Goal: Task Accomplishment & Management: Manage account settings

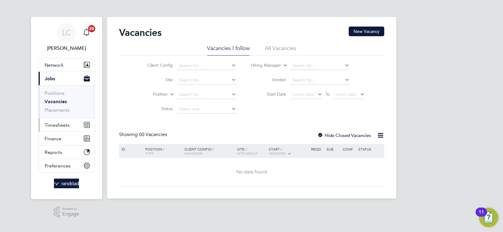
click at [53, 120] on button "Timesheets" at bounding box center [67, 124] width 56 height 13
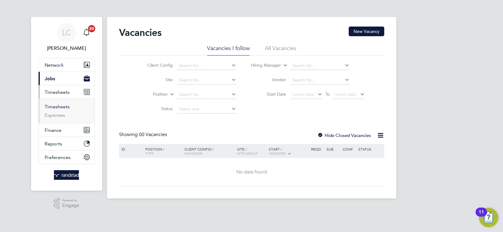
click at [63, 106] on link "Timesheets" at bounding box center [57, 107] width 25 height 6
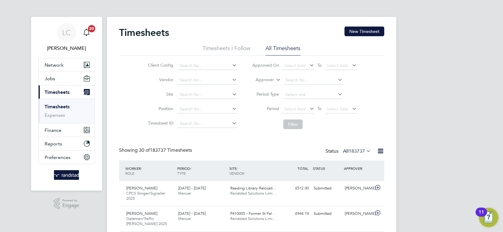
click at [272, 79] on label "Approver" at bounding box center [260, 80] width 27 height 6
click at [253, 87] on li "Worker" at bounding box center [260, 87] width 30 height 8
click at [287, 81] on input at bounding box center [312, 80] width 59 height 8
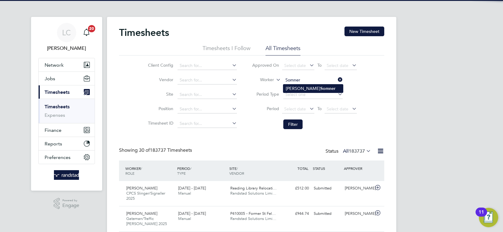
click at [298, 90] on li "Matthew Somner" at bounding box center [313, 88] width 60 height 8
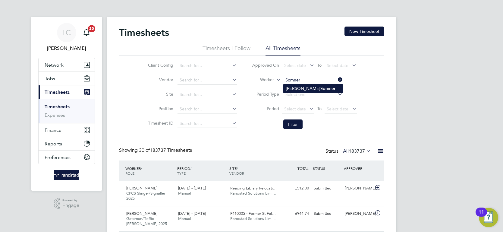
type input "[PERSON_NAME]"
click at [294, 126] on button "Filter" at bounding box center [292, 124] width 19 height 10
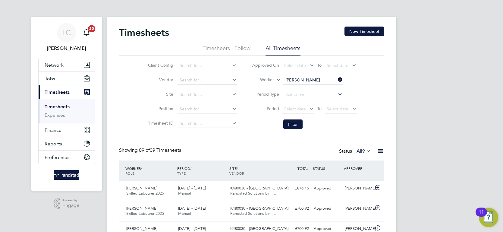
click at [451, 54] on div "LC Luke Carter Notifications 20 Applications: Network Team Members Businesses S…" at bounding box center [251, 191] width 503 height 383
click at [366, 188] on div "[PERSON_NAME]" at bounding box center [357, 188] width 31 height 10
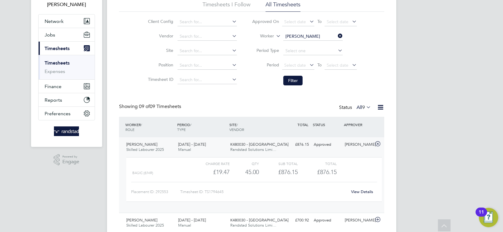
click at [364, 190] on link "View Details" at bounding box center [362, 191] width 22 height 5
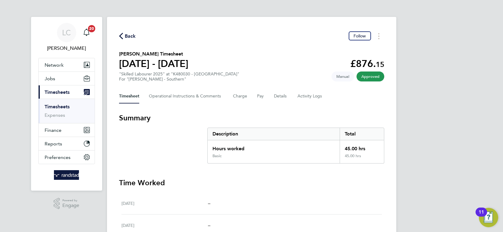
click at [291, 94] on div "Timesheet Operational Instructions & Comments Charge Pay Details Activity Logs" at bounding box center [251, 96] width 265 height 14
click at [283, 97] on button "Details" at bounding box center [281, 96] width 14 height 14
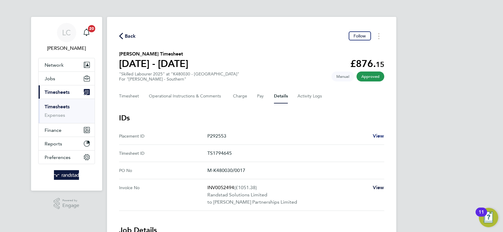
click at [376, 136] on span "View" at bounding box center [378, 136] width 11 height 6
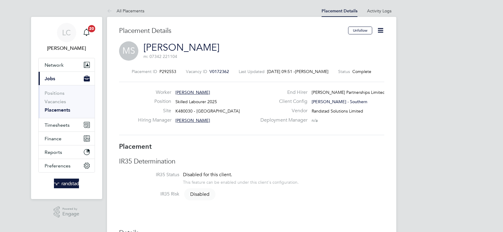
click at [381, 33] on icon at bounding box center [380, 31] width 8 height 8
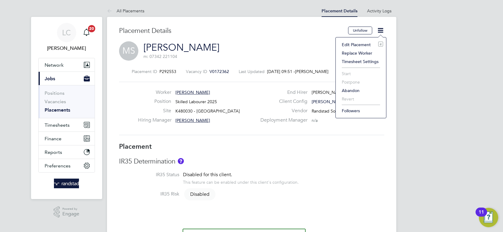
click at [270, 134] on div "Worker Matthew Somner Position Skilled Labourer 2025 Site K480030 - Littlehampt…" at bounding box center [251, 108] width 265 height 53
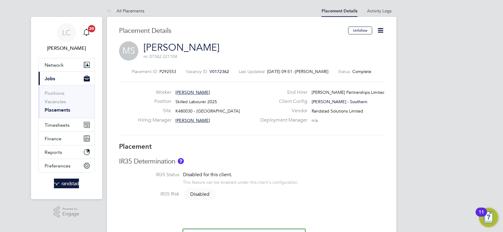
click at [379, 31] on icon at bounding box center [380, 31] width 8 height 8
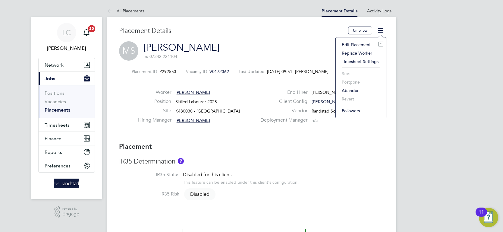
click at [365, 44] on li "Edit Placement e" at bounding box center [361, 44] width 44 height 8
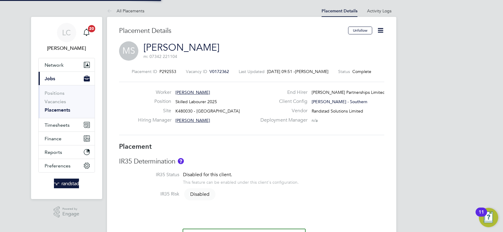
type input "Ryan Gill"
type input "06 Jun 2025"
type input "[DATE]"
type input "08:00"
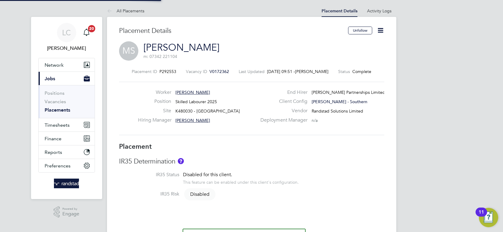
type input "17:00"
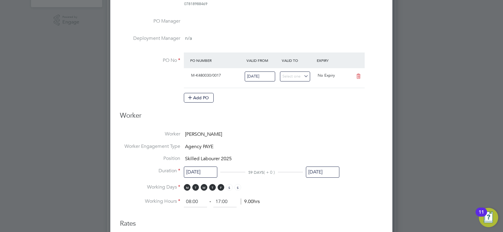
click at [332, 172] on input "[DATE]" at bounding box center [322, 171] width 33 height 11
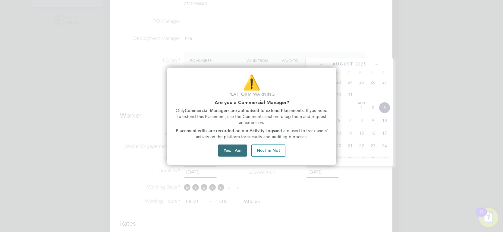
click at [238, 152] on button "Yes, I Am" at bounding box center [232, 150] width 29 height 12
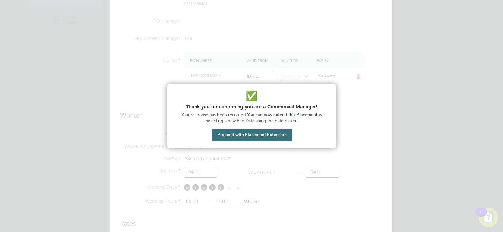
click at [247, 134] on button "Proceed with Placement Extension" at bounding box center [252, 135] width 80 height 12
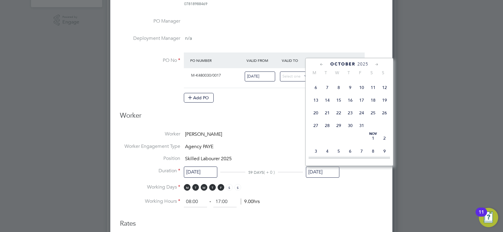
click at [386, 144] on span "2" at bounding box center [384, 137] width 11 height 11
type input "02 Nov 2025"
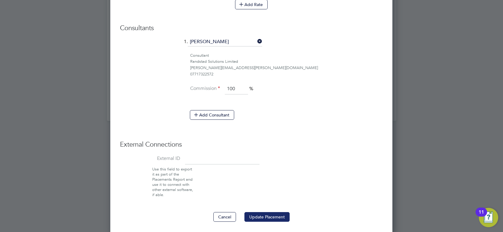
click at [267, 214] on button "Update Placement" at bounding box center [266, 217] width 45 height 10
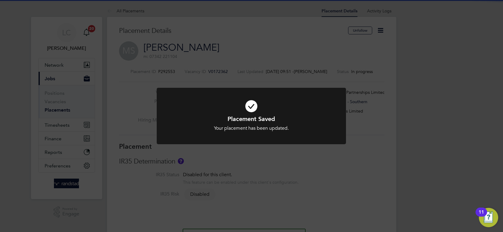
click at [435, 56] on div "Placement Saved Your placement has been updated. Cancel Okay" at bounding box center [251, 116] width 503 height 232
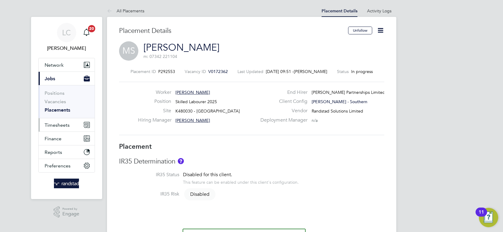
click at [59, 124] on span "Timesheets" at bounding box center [57, 125] width 25 height 6
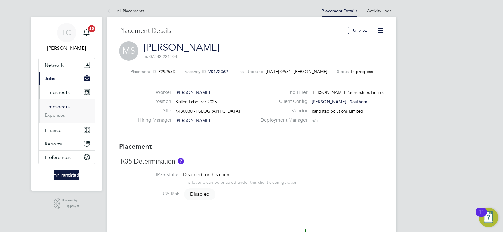
click at [62, 106] on link "Timesheets" at bounding box center [57, 107] width 25 height 6
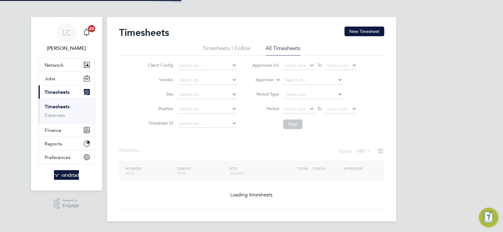
click at [267, 80] on label "Approver" at bounding box center [260, 80] width 27 height 6
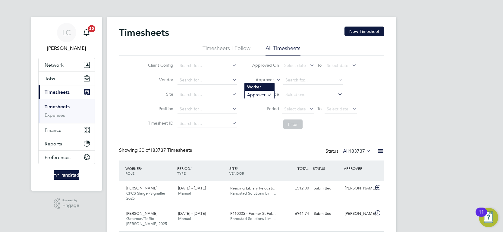
click at [262, 89] on li "Worker" at bounding box center [260, 87] width 30 height 8
click at [298, 79] on input at bounding box center [312, 80] width 59 height 8
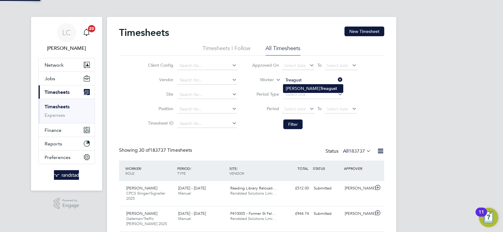
type input "James Treagust"
drag, startPoint x: 289, startPoint y: 131, endPoint x: 294, endPoint y: 123, distance: 9.0
click at [290, 128] on li "Filter" at bounding box center [304, 124] width 120 height 16
click at [294, 123] on button "Filter" at bounding box center [292, 124] width 19 height 10
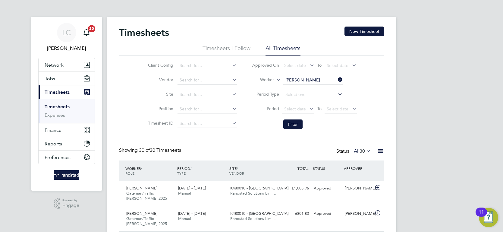
click at [343, 120] on li "Filter" at bounding box center [304, 124] width 120 height 16
click at [298, 121] on button "Filter" at bounding box center [292, 124] width 19 height 10
click at [356, 195] on div "James Treagust Gateman/Traffic Marshall 2025 26 Jul - 1 Aug 2025 26 Jul - 1 Aug…" at bounding box center [251, 193] width 265 height 25
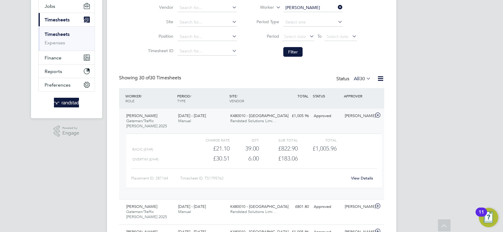
click at [366, 174] on div "View Details" at bounding box center [362, 178] width 30 height 10
click at [363, 176] on link "View Details" at bounding box center [362, 177] width 22 height 5
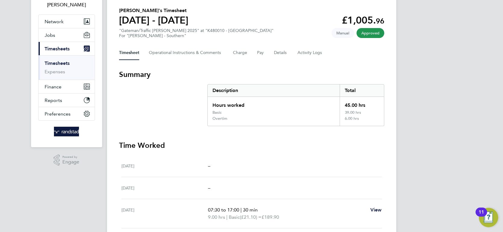
scroll to position [27, 0]
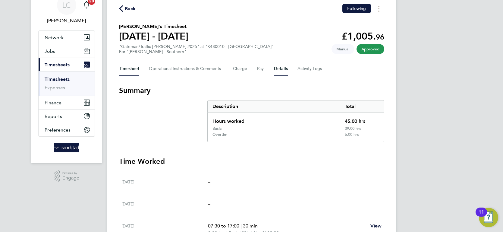
click at [281, 68] on button "Details" at bounding box center [281, 68] width 14 height 14
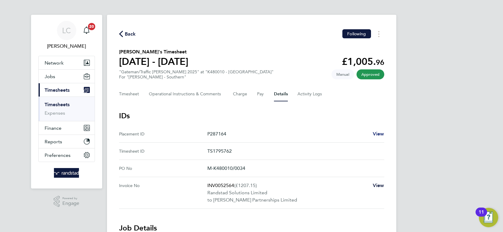
scroll to position [3, 0]
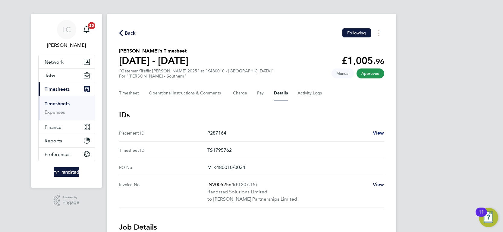
click at [383, 130] on span "View" at bounding box center [378, 133] width 11 height 6
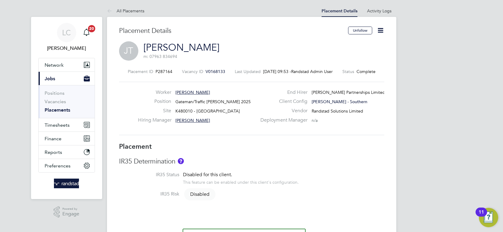
click at [384, 31] on icon at bounding box center [380, 31] width 8 height 8
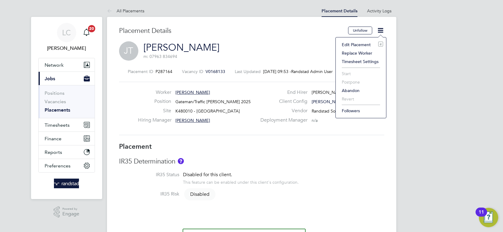
click at [368, 42] on li "Edit Placement e" at bounding box center [361, 44] width 44 height 8
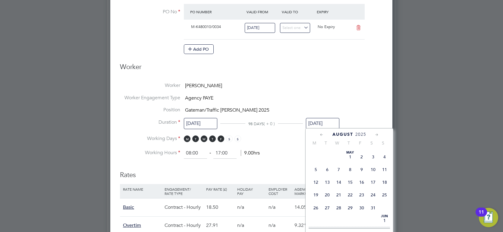
click at [317, 124] on input "[DATE]" at bounding box center [322, 123] width 33 height 11
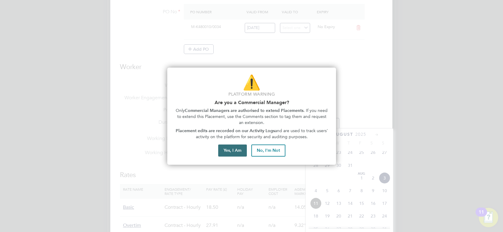
click at [238, 152] on button "Yes, I Am" at bounding box center [232, 150] width 29 height 12
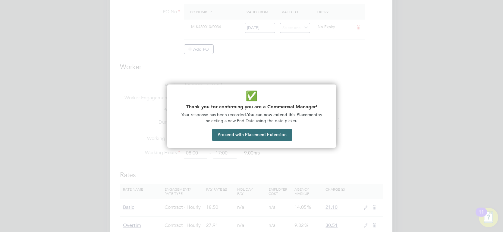
click at [277, 135] on button "Proceed with Placement Extension" at bounding box center [252, 135] width 80 height 12
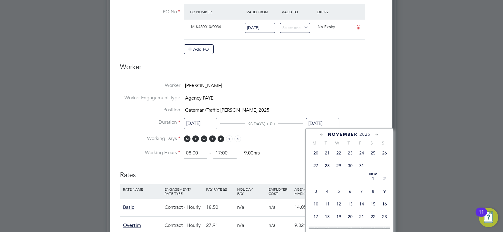
click at [383, 184] on span "2" at bounding box center [384, 178] width 11 height 11
type input "02 Nov 2025"
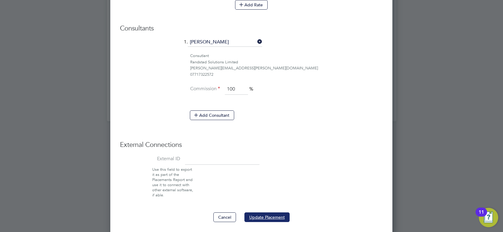
click at [270, 213] on button "Update Placement" at bounding box center [266, 217] width 45 height 10
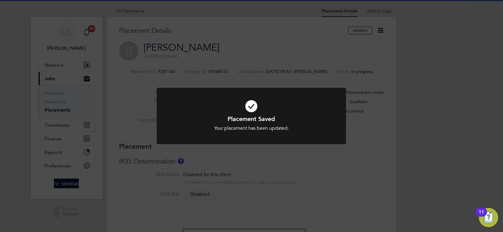
click at [429, 88] on div "Placement Saved Your placement has been updated. Cancel Okay" at bounding box center [251, 116] width 503 height 232
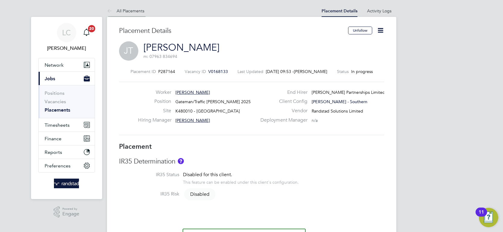
click at [127, 12] on link "All Placements" at bounding box center [125, 10] width 37 height 5
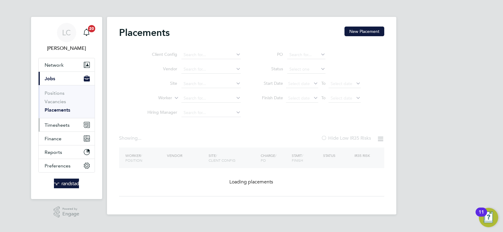
click at [56, 122] on span "Timesheets" at bounding box center [57, 125] width 25 height 6
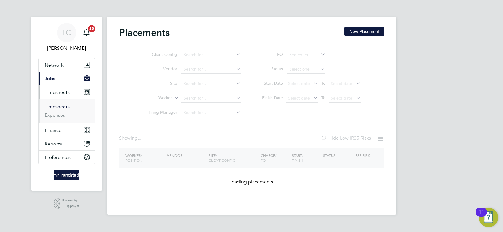
drag, startPoint x: 64, startPoint y: 107, endPoint x: 84, endPoint y: 106, distance: 19.3
click at [64, 108] on link "Timesheets" at bounding box center [57, 107] width 25 height 6
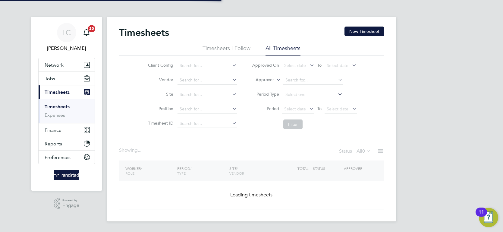
click at [268, 81] on label "Approver" at bounding box center [260, 80] width 27 height 6
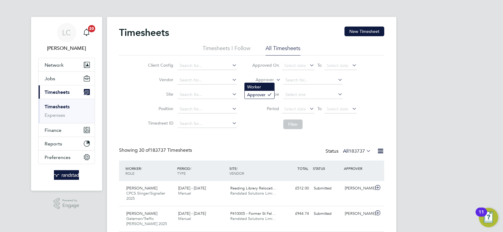
click at [261, 87] on li "Worker" at bounding box center [260, 87] width 30 height 8
click at [287, 82] on input at bounding box center [312, 80] width 59 height 8
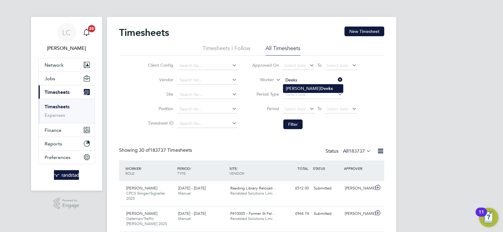
click at [295, 85] on li "Antony Deeks" at bounding box center [313, 88] width 60 height 8
type input "[PERSON_NAME]"
click at [295, 124] on button "Filter" at bounding box center [292, 124] width 19 height 10
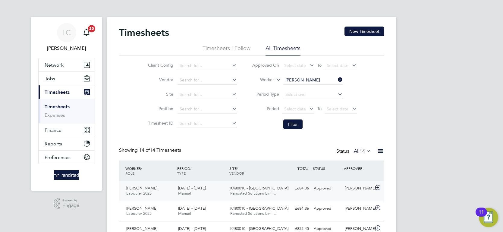
click at [363, 188] on div "[PERSON_NAME]" at bounding box center [357, 188] width 31 height 10
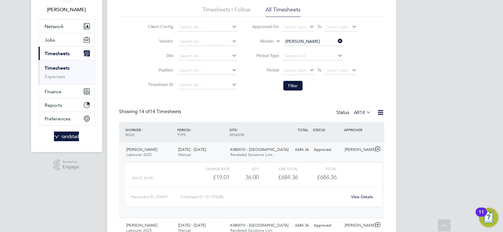
click at [356, 196] on link "View Details" at bounding box center [362, 196] width 22 height 5
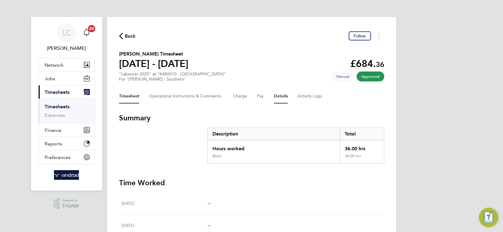
click at [276, 98] on button "Details" at bounding box center [281, 96] width 14 height 14
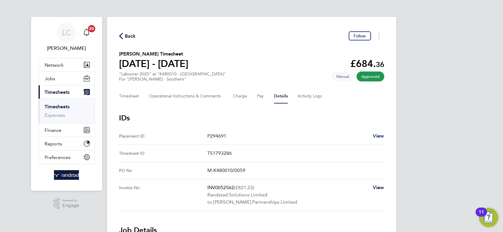
click at [377, 136] on span "View" at bounding box center [378, 136] width 11 height 6
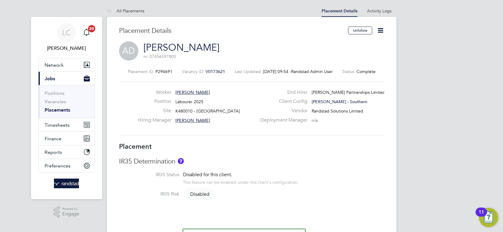
click at [379, 31] on icon at bounding box center [380, 31] width 8 height 8
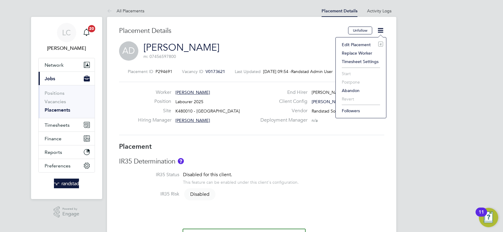
click at [359, 48] on li "Edit Placement e" at bounding box center [361, 44] width 44 height 8
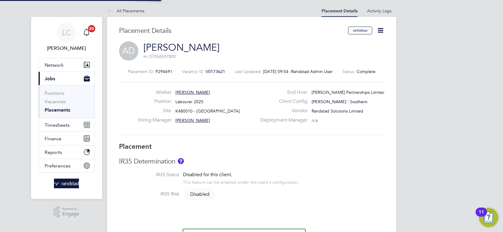
type input "[PERSON_NAME]"
type input "16 Jun 2025"
type input "01 Aug 2025"
type input "08:00"
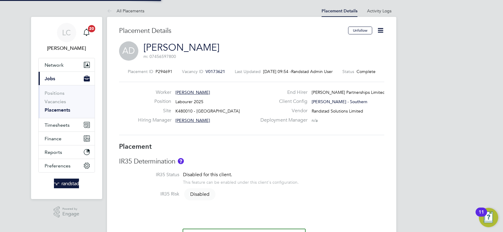
type input "17:00"
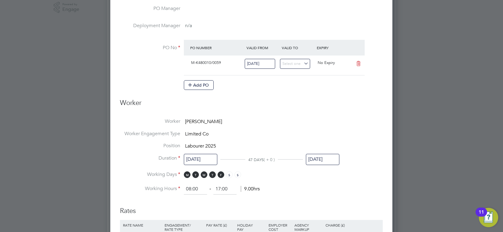
click at [326, 157] on input "01 Aug 2025" at bounding box center [322, 159] width 33 height 11
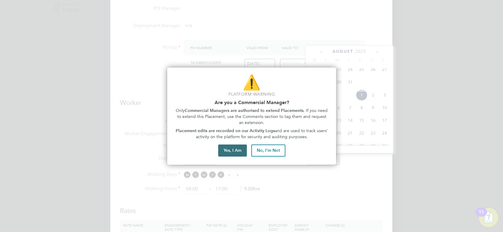
click at [240, 148] on button "Yes, I Am" at bounding box center [232, 150] width 29 height 12
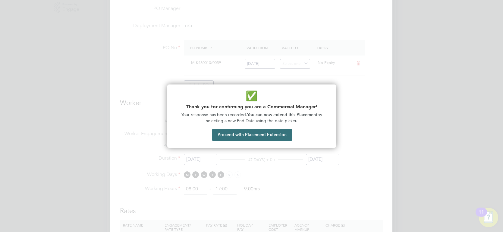
click at [257, 135] on button "Proceed with Placement Extension" at bounding box center [252, 135] width 80 height 12
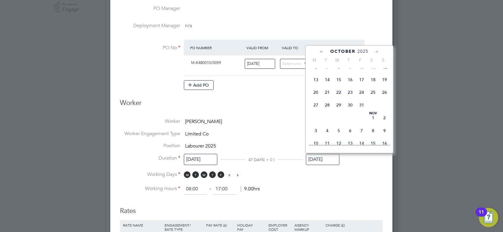
click at [383, 123] on span "2" at bounding box center [384, 117] width 11 height 11
type input "02 Nov 2025"
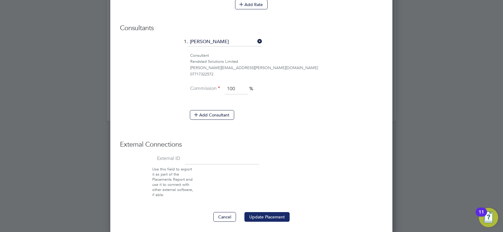
click at [263, 213] on button "Update Placement" at bounding box center [266, 217] width 45 height 10
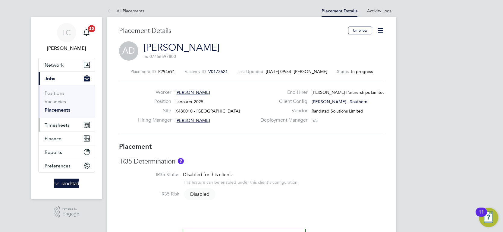
click at [58, 124] on span "Timesheets" at bounding box center [57, 125] width 25 height 6
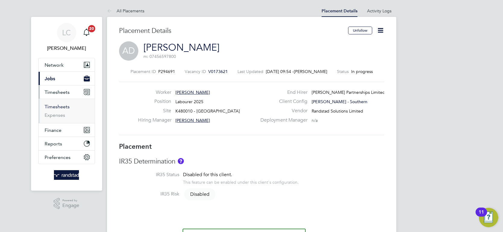
click at [62, 107] on link "Timesheets" at bounding box center [57, 107] width 25 height 6
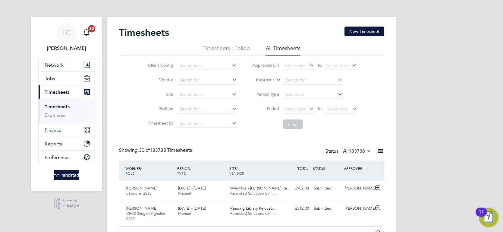
click at [268, 79] on label "Approver" at bounding box center [260, 80] width 27 height 6
click at [261, 86] on li "Worker" at bounding box center [260, 87] width 30 height 8
click at [294, 80] on input at bounding box center [312, 80] width 59 height 8
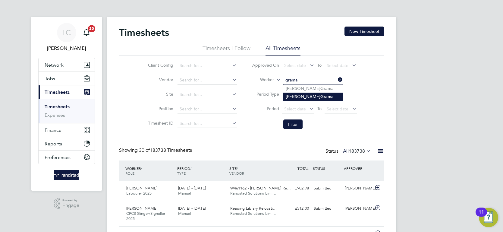
type input "Daniel Grama"
click at [287, 120] on button "Filter" at bounding box center [292, 124] width 19 height 10
click at [291, 76] on input at bounding box center [312, 80] width 59 height 8
click at [293, 93] on li "Daniel Grama" at bounding box center [313, 96] width 60 height 8
type input "[PERSON_NAME]"
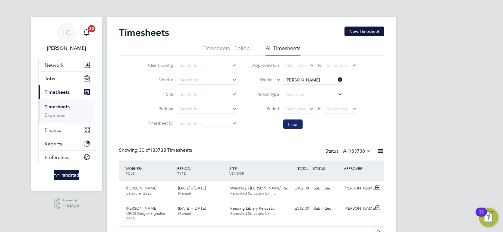
click at [294, 123] on button "Filter" at bounding box center [292, 124] width 19 height 10
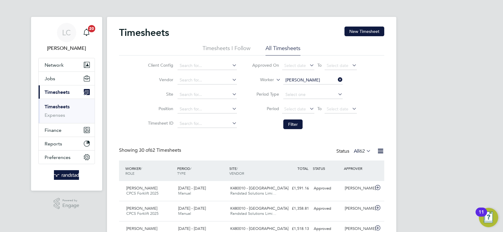
click at [365, 185] on div "[PERSON_NAME]" at bounding box center [357, 188] width 31 height 10
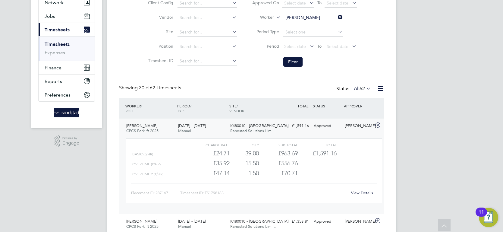
click at [368, 195] on link "View Details" at bounding box center [362, 192] width 22 height 5
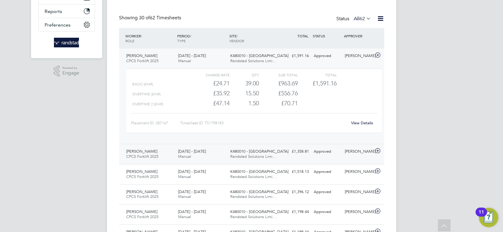
click at [364, 155] on div "[PERSON_NAME]" at bounding box center [357, 151] width 31 height 10
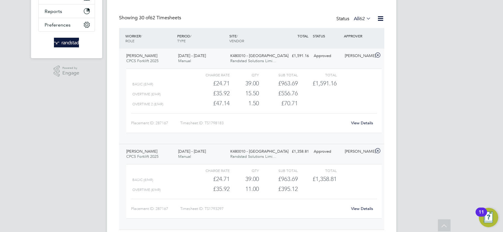
click at [357, 206] on link "View Details" at bounding box center [362, 208] width 22 height 5
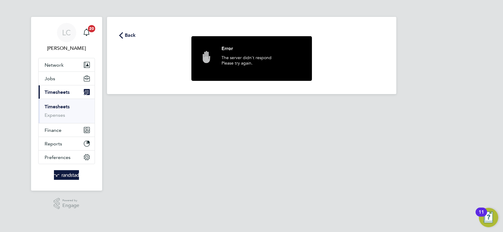
click at [122, 37] on icon "button" at bounding box center [121, 35] width 4 height 6
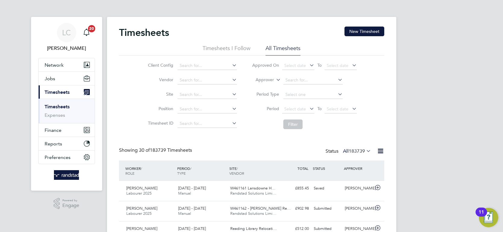
click at [271, 79] on label "Approver" at bounding box center [260, 80] width 27 height 6
click at [263, 89] on li "Worker" at bounding box center [260, 87] width 30 height 8
click at [296, 82] on input at bounding box center [312, 80] width 59 height 8
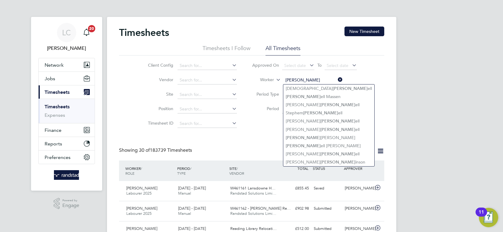
click at [296, 78] on input "[PERSON_NAME]" at bounding box center [312, 80] width 59 height 8
type input "mitch"
click at [336, 80] on icon at bounding box center [336, 79] width 0 height 8
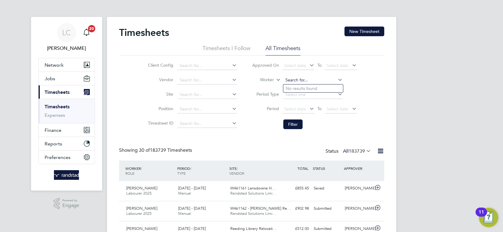
click at [308, 80] on input at bounding box center [312, 80] width 59 height 8
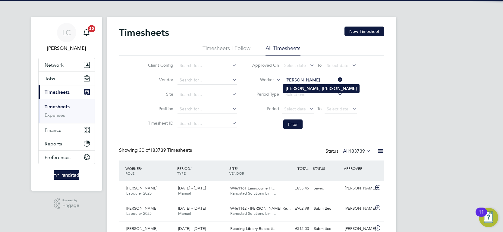
click at [313, 85] on li "Archie Mitch" at bounding box center [321, 88] width 76 height 8
type input "Archie Mitch"
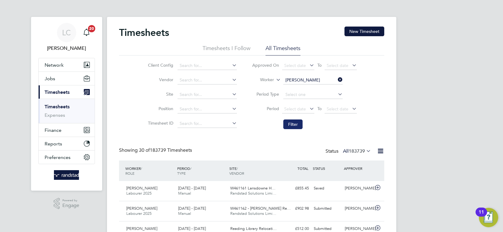
click at [295, 122] on button "Filter" at bounding box center [292, 124] width 19 height 10
click at [460, 45] on div "LC Luke Carter Notifications 20 Applications: Network Team Members Businesses S…" at bounding box center [251, 202] width 503 height 404
drag, startPoint x: 363, startPoint y: 31, endPoint x: 354, endPoint y: 39, distance: 11.5
click at [363, 31] on button "New Timesheet" at bounding box center [364, 32] width 40 height 10
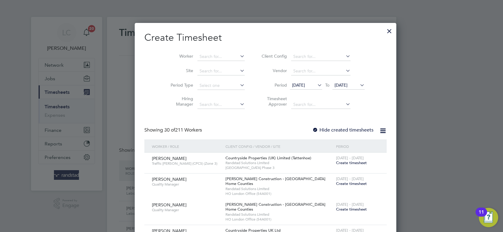
click at [201, 61] on li "Worker" at bounding box center [205, 56] width 94 height 14
click at [201, 58] on input at bounding box center [220, 56] width 47 height 8
type input "B"
click at [208, 63] on li "Mark Baker" at bounding box center [208, 65] width 51 height 8
type input "[PERSON_NAME]"
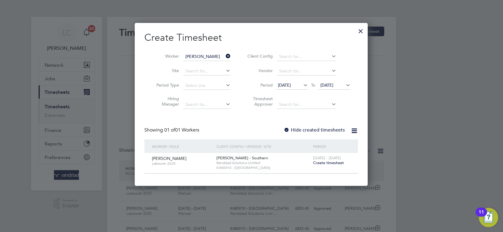
click at [333, 163] on span "Create timesheet" at bounding box center [328, 162] width 31 height 5
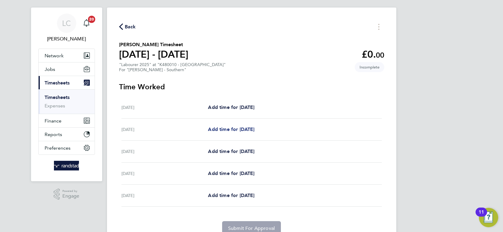
click at [238, 129] on span "Add time for [DATE]" at bounding box center [231, 129] width 46 height 6
select select "60"
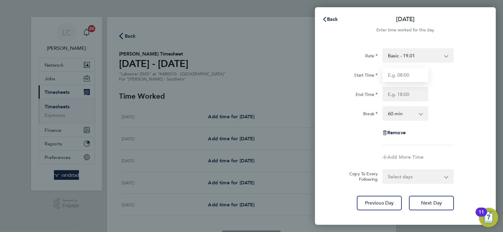
click at [402, 74] on input "Start Time" at bounding box center [405, 74] width 46 height 14
type input "07:30"
click at [404, 93] on input "End Time" at bounding box center [405, 94] width 46 height 14
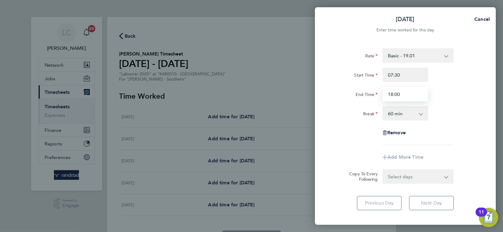
click at [405, 92] on input "18:00" at bounding box center [405, 94] width 46 height 14
drag, startPoint x: 378, startPoint y: 90, endPoint x: 338, endPoint y: 87, distance: 40.2
click at [338, 87] on div "End Time 18:00" at bounding box center [405, 94] width 152 height 14
click at [336, 109] on div "Break" at bounding box center [355, 112] width 46 height 12
type input "17:00"
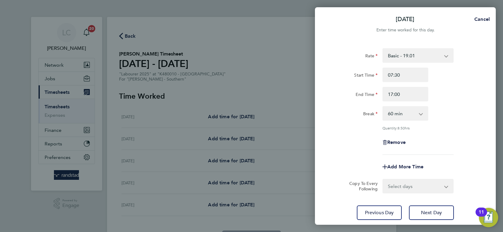
click at [422, 113] on app-icon-cross-button at bounding box center [423, 113] width 7 height 13
click at [396, 120] on div "0 min 15 min 30 min 45 min 60 min 75 min 90 min" at bounding box center [405, 113] width 46 height 14
click at [396, 118] on select "0 min 15 min 30 min 45 min 60 min 75 min 90 min" at bounding box center [401, 113] width 37 height 13
select select "30"
click at [383, 107] on select "0 min 15 min 30 min 45 min 60 min 75 min 90 min" at bounding box center [401, 113] width 37 height 13
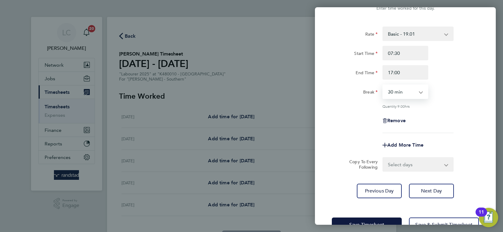
click at [429, 170] on div "Select days Day [DATE] [DATE] [DATE]" at bounding box center [417, 164] width 71 height 14
click at [429, 168] on select "Select days Day [DATE] [DATE] [DATE]" at bounding box center [414, 164] width 63 height 13
select select "DAY"
click at [383, 158] on select "Select days Day [DATE] [DATE] [DATE]" at bounding box center [414, 164] width 63 height 13
select select "[DATE]"
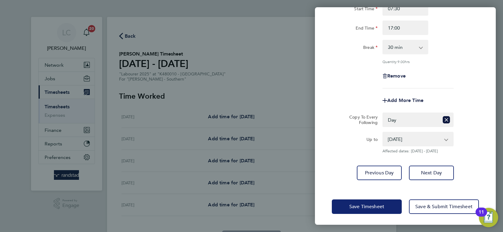
click at [372, 200] on button "Save Timesheet" at bounding box center [367, 206] width 70 height 14
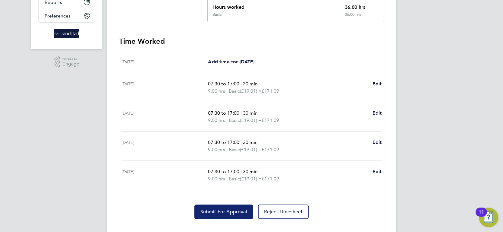
click at [217, 211] on span "Submit For Approval" at bounding box center [223, 211] width 47 height 6
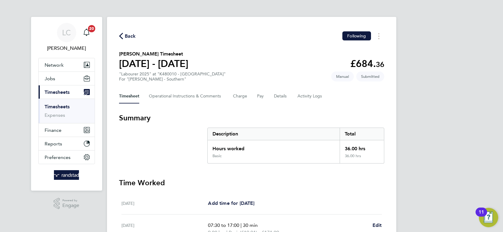
click at [120, 38] on icon "button" at bounding box center [121, 36] width 4 height 6
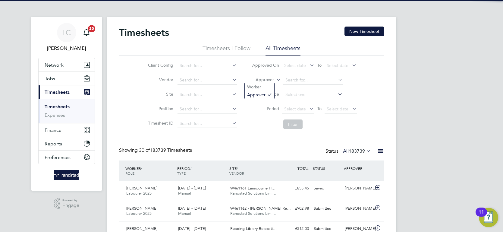
click at [275, 79] on icon at bounding box center [275, 77] width 0 height 5
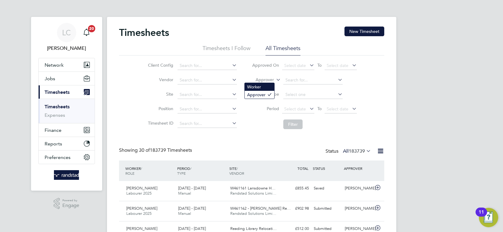
click at [268, 89] on li "Worker" at bounding box center [260, 87] width 30 height 8
click at [292, 78] on input at bounding box center [312, 80] width 59 height 8
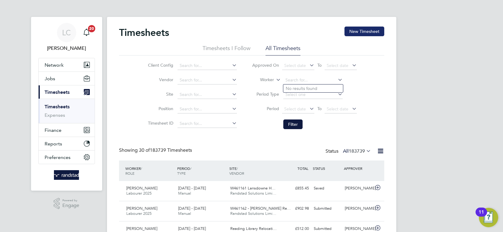
click at [375, 32] on button "New Timesheet" at bounding box center [364, 32] width 40 height 10
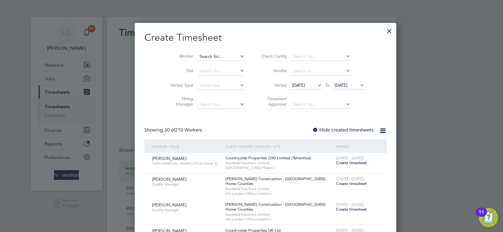
click at [209, 57] on input at bounding box center [220, 56] width 47 height 8
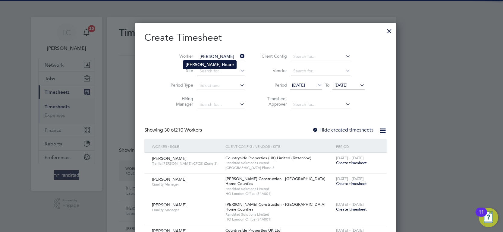
click at [212, 63] on li "[PERSON_NAME]" at bounding box center [209, 65] width 53 height 8
type input "[PERSON_NAME]"
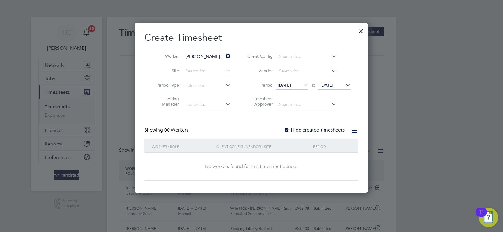
click at [333, 84] on span "[DATE]" at bounding box center [326, 84] width 13 height 5
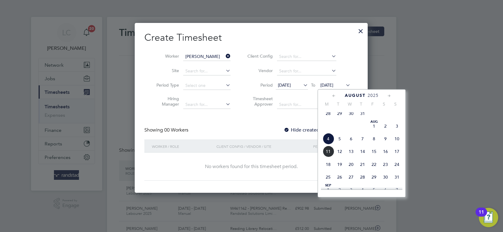
click at [398, 157] on span "17" at bounding box center [396, 150] width 11 height 11
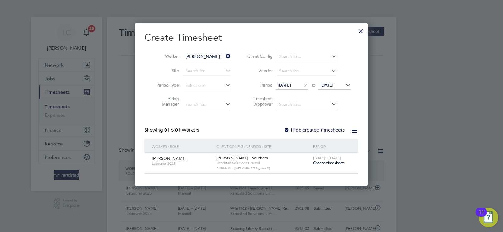
click at [339, 160] on span "Create timesheet" at bounding box center [328, 162] width 31 height 5
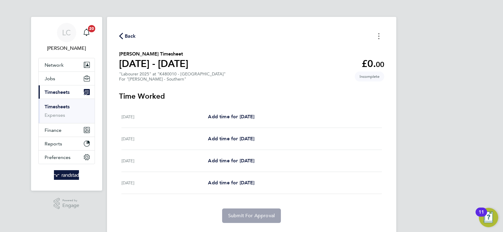
click at [376, 38] on button "Timesheets Menu" at bounding box center [378, 35] width 11 height 9
click at [231, 97] on h3 "Time Worked" at bounding box center [251, 96] width 265 height 10
click at [132, 36] on span "Back" at bounding box center [130, 36] width 11 height 7
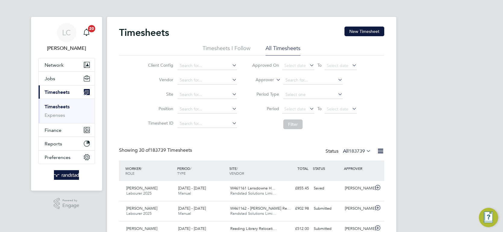
click at [262, 78] on label "Approver" at bounding box center [260, 80] width 27 height 6
click at [270, 80] on label "Approver" at bounding box center [260, 80] width 27 height 6
click at [264, 86] on li "Worker" at bounding box center [260, 87] width 30 height 8
click at [287, 80] on input at bounding box center [312, 80] width 59 height 8
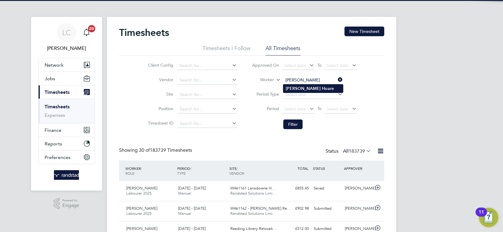
click at [322, 86] on b "Hoare" at bounding box center [328, 88] width 12 height 5
type input "[PERSON_NAME]"
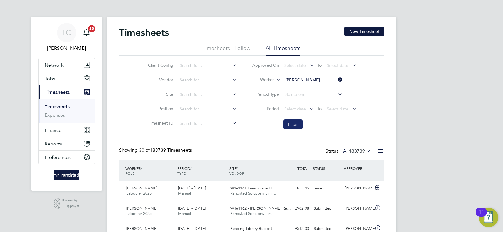
click at [297, 118] on li "Filter" at bounding box center [304, 124] width 120 height 16
click at [295, 120] on button "Filter" at bounding box center [292, 124] width 19 height 10
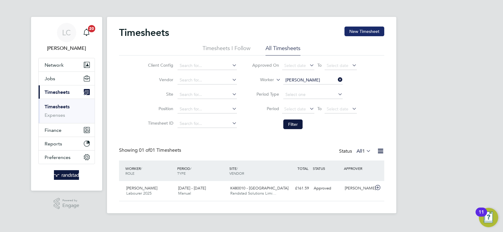
click at [364, 30] on button "New Timesheet" at bounding box center [364, 32] width 40 height 10
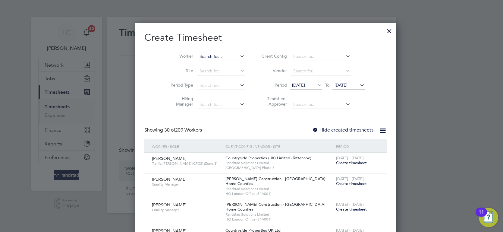
click at [219, 53] on input at bounding box center [220, 56] width 47 height 8
click at [214, 63] on li "[PERSON_NAME]" at bounding box center [209, 65] width 53 height 8
type input "[PERSON_NAME]"
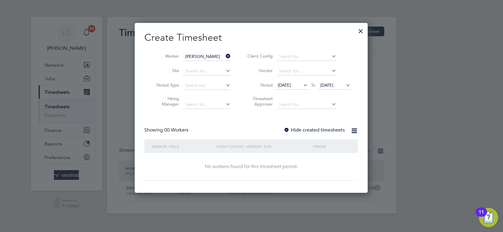
click at [328, 81] on div "28 Jul 2025 To 04 Aug 2025" at bounding box center [313, 85] width 75 height 8
click at [331, 85] on span "[DATE]" at bounding box center [326, 84] width 13 height 5
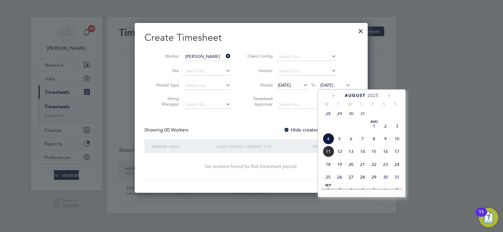
click at [394, 163] on div "Aug 1 2 3 4 5 6 7 8 9 10 11 12 13 14 15 16 17 18 19 20 21 22 23 24 25 26 27 28 …" at bounding box center [365, 152] width 89 height 64
click at [397, 157] on span "17" at bounding box center [396, 150] width 11 height 11
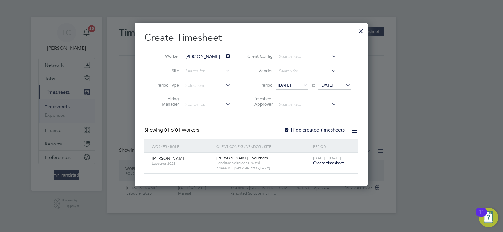
click at [286, 160] on span "Randstad Solutions Limited" at bounding box center [263, 162] width 94 height 5
click at [319, 161] on span "Create timesheet" at bounding box center [328, 162] width 31 height 5
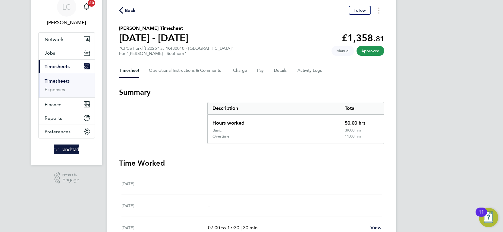
scroll to position [23, 0]
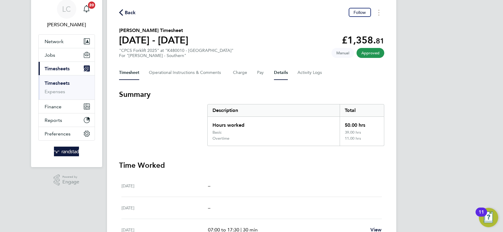
click at [277, 70] on button "Details" at bounding box center [281, 72] width 14 height 14
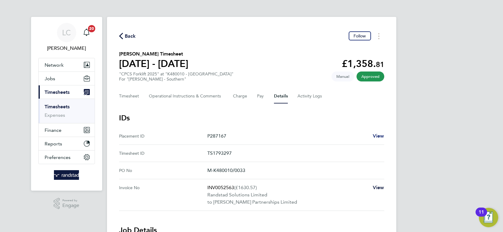
click at [377, 137] on span "View" at bounding box center [378, 136] width 11 height 6
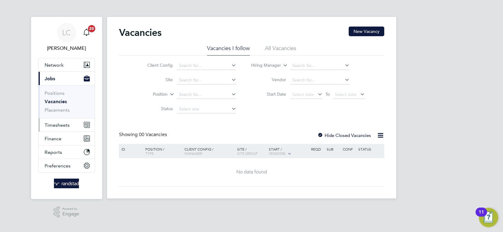
click at [71, 123] on button "Timesheets" at bounding box center [67, 124] width 56 height 13
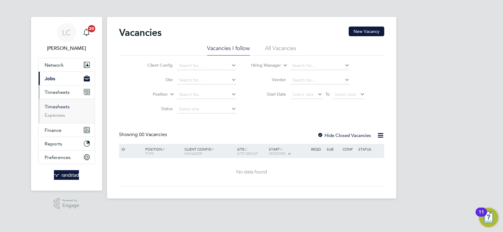
click at [65, 107] on link "Timesheets" at bounding box center [57, 107] width 25 height 6
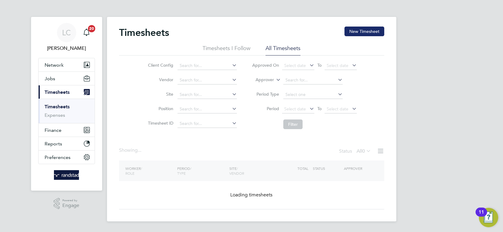
click at [359, 33] on button "New Timesheet" at bounding box center [364, 32] width 40 height 10
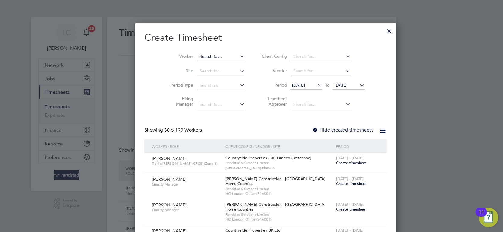
click at [197, 56] on input at bounding box center [220, 56] width 47 height 8
click at [195, 62] on b "[PERSON_NAME]" at bounding box center [203, 64] width 35 height 5
type input "[PERSON_NAME]"
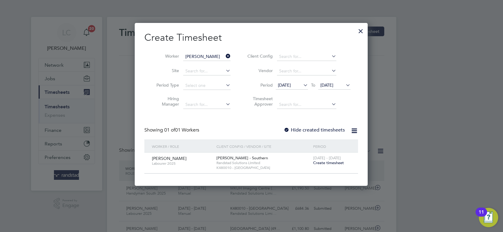
click at [325, 164] on span "Create timesheet" at bounding box center [328, 162] width 31 height 5
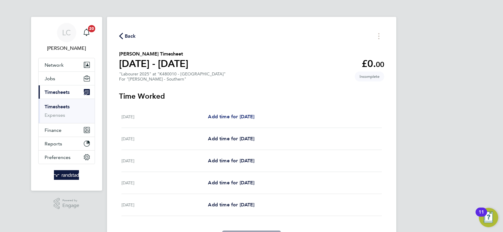
click at [238, 114] on span "Add time for [DATE]" at bounding box center [231, 117] width 46 height 6
select select "60"
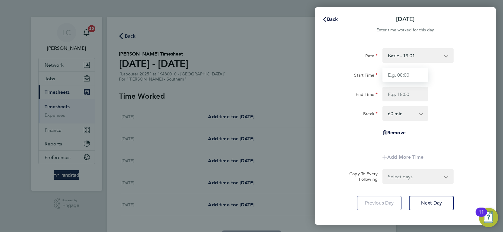
click at [392, 78] on input "Start Time" at bounding box center [405, 74] width 46 height 14
type input "07:30"
click at [410, 92] on input "End Time" at bounding box center [405, 94] width 46 height 14
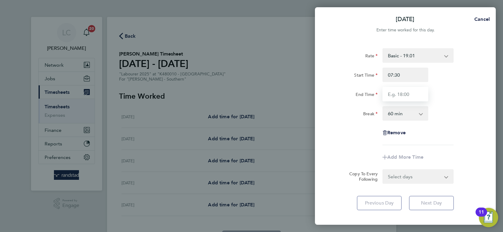
type input "17:00"
click at [413, 111] on select "0 min 15 min 30 min 45 min 60 min 75 min 90 min" at bounding box center [401, 113] width 37 height 13
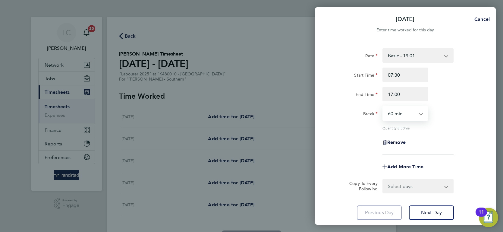
select select "30"
click at [383, 107] on select "0 min 15 min 30 min 45 min 60 min 75 min 90 min" at bounding box center [401, 113] width 37 height 13
click at [414, 179] on select "Select days Day [DATE] [DATE] [DATE] [DATE]" at bounding box center [414, 185] width 63 height 13
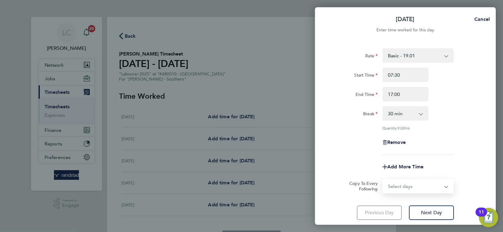
select select "DAY"
click at [383, 179] on select "Select days Day [DATE] [DATE] [DATE] [DATE]" at bounding box center [414, 185] width 63 height 13
select select "[DATE]"
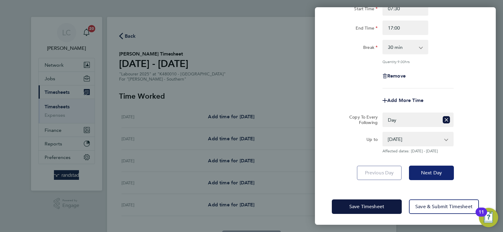
click at [430, 174] on span "Next Day" at bounding box center [431, 173] width 21 height 6
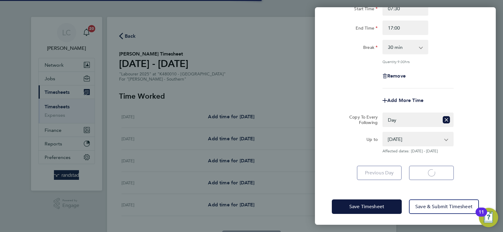
select select "30"
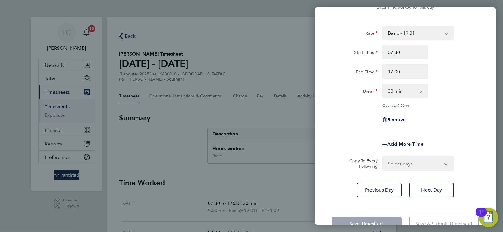
scroll to position [40, 0]
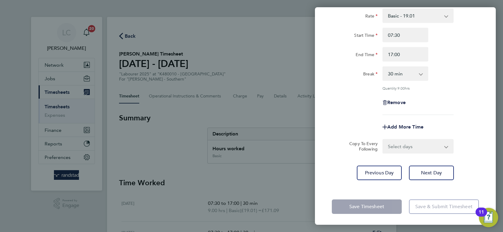
drag, startPoint x: 408, startPoint y: 149, endPoint x: 405, endPoint y: 151, distance: 3.7
click at [408, 149] on select "Select days Day [DATE] [DATE] [DATE]" at bounding box center [414, 145] width 63 height 13
select select "DAY"
click at [383, 139] on select "Select days Day [DATE] [DATE] [DATE]" at bounding box center [414, 145] width 63 height 13
select select "[DATE]"
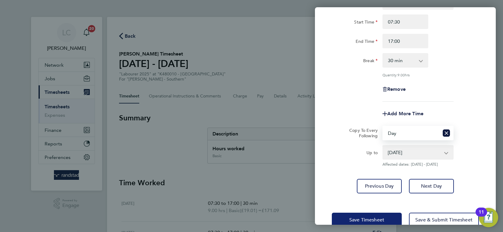
scroll to position [66, 0]
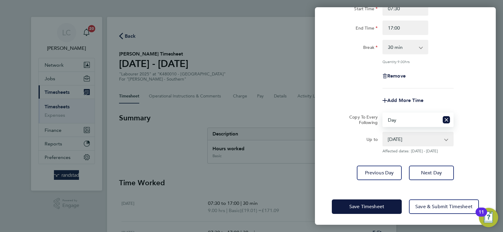
click at [367, 212] on div "Save Timesheet Save & Submit Timesheet" at bounding box center [405, 206] width 181 height 39
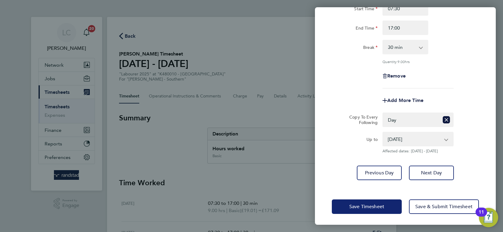
click at [365, 210] on button "Save Timesheet" at bounding box center [367, 206] width 70 height 14
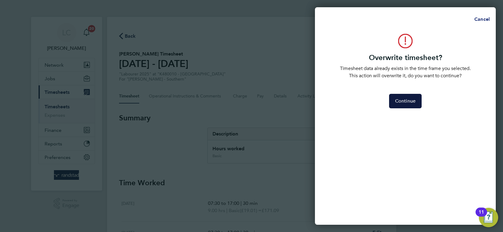
click at [479, 20] on span "Cancel" at bounding box center [480, 19] width 17 height 6
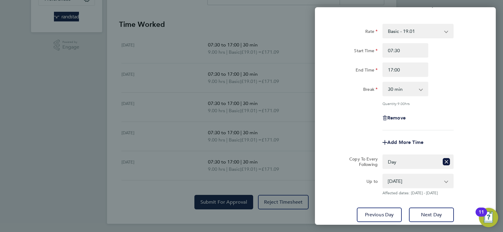
scroll to position [0, 0]
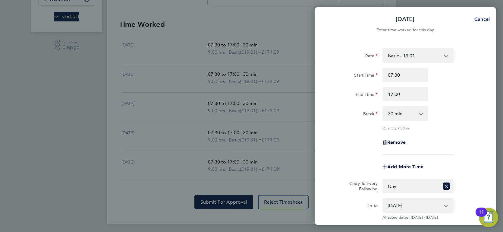
click at [473, 22] on span "Cancel" at bounding box center [479, 19] width 19 height 5
select select "0: null"
select select "30"
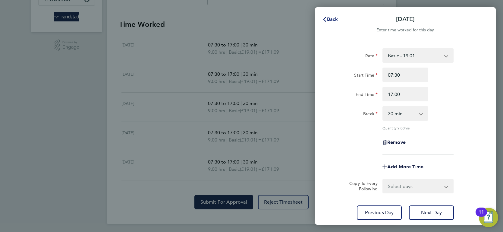
click at [329, 19] on span "Back" at bounding box center [332, 19] width 11 height 6
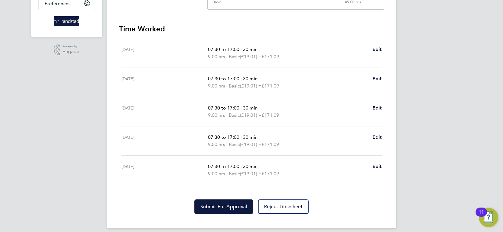
scroll to position [158, 0]
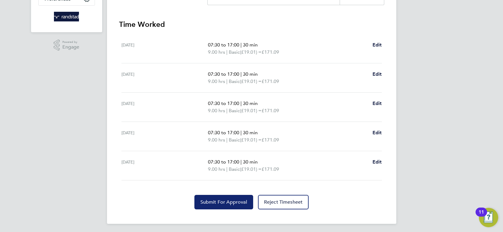
click at [233, 200] on span "Submit For Approval" at bounding box center [223, 202] width 47 height 6
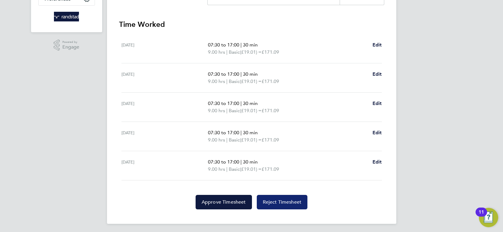
click at [292, 207] on button "Reject Timesheet" at bounding box center [282, 202] width 51 height 14
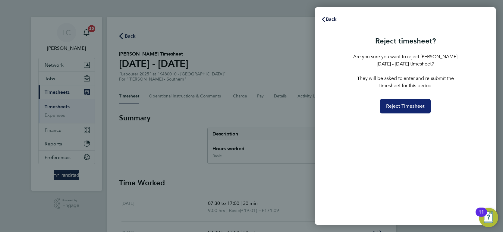
click at [427, 109] on button "Reject Timesheet" at bounding box center [405, 106] width 51 height 14
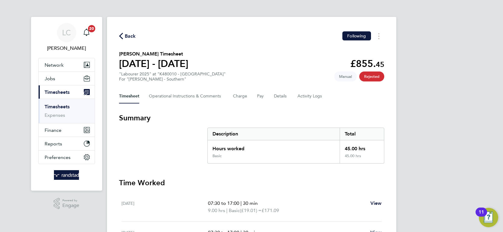
click at [59, 105] on link "Timesheets" at bounding box center [57, 107] width 25 height 6
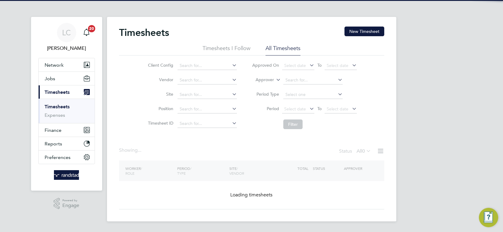
click at [272, 81] on label "Approver" at bounding box center [260, 80] width 27 height 6
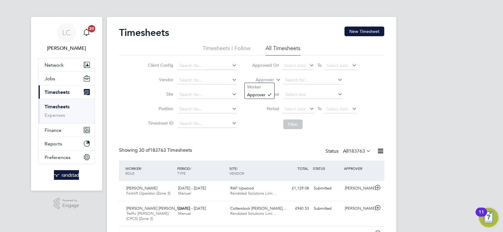
scroll to position [15, 52]
click at [375, 28] on button "New Timesheet" at bounding box center [364, 32] width 40 height 10
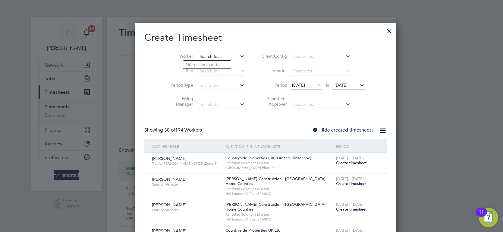
click at [197, 57] on input at bounding box center [220, 56] width 47 height 8
click at [186, 61] on li "[PERSON_NAME]" at bounding box center [209, 65] width 53 height 8
type input "[PERSON_NAME]"
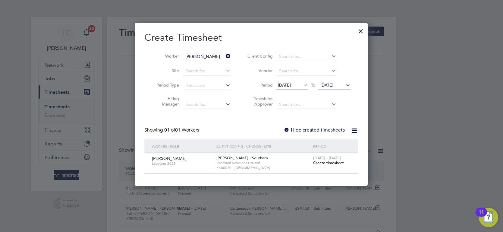
click at [326, 161] on span "Create timesheet" at bounding box center [328, 162] width 31 height 5
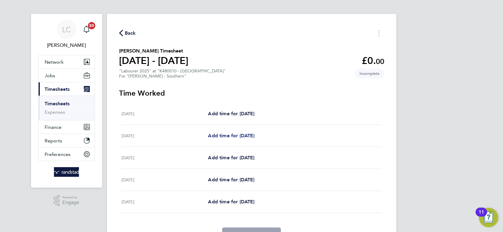
click at [248, 135] on span "Add time for [DATE]" at bounding box center [231, 136] width 46 height 6
select select "60"
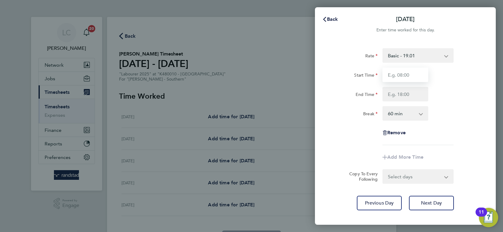
click at [408, 76] on input "Start Time" at bounding box center [405, 74] width 46 height 14
type input "07:30"
click at [410, 96] on input "End Time" at bounding box center [405, 94] width 46 height 14
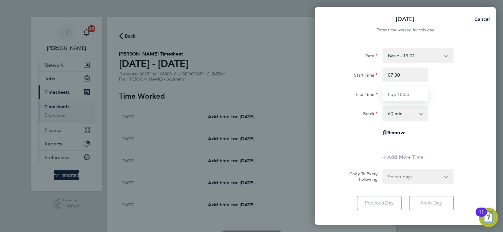
type input "17:00"
click at [411, 112] on select "0 min 15 min 30 min 45 min 60 min 75 min 90 min" at bounding box center [401, 113] width 37 height 13
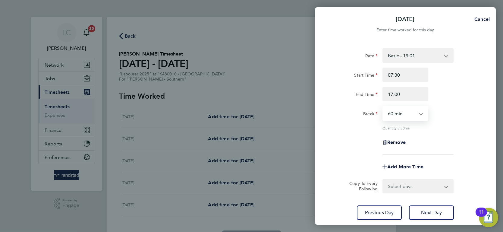
select select "30"
click at [383, 107] on select "0 min 15 min 30 min 45 min 60 min 75 min 90 min" at bounding box center [401, 113] width 37 height 13
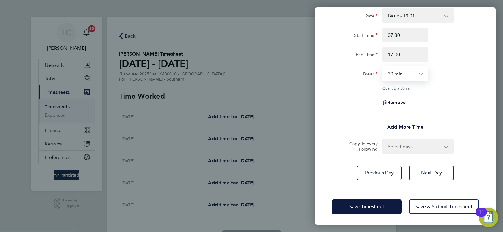
click at [410, 139] on select "Select days Day [DATE] [DATE] [DATE]" at bounding box center [414, 145] width 63 height 13
select select "DAY"
click at [383, 139] on select "Select days Day [DATE] [DATE] [DATE]" at bounding box center [414, 145] width 63 height 13
select select "[DATE]"
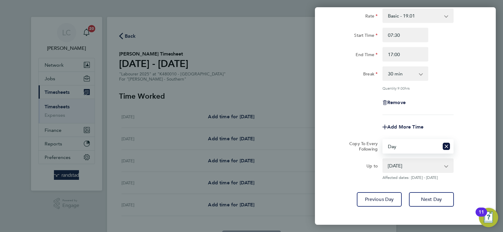
click at [434, 163] on select "[DATE] [DATE] [DATE]" at bounding box center [414, 165] width 63 height 13
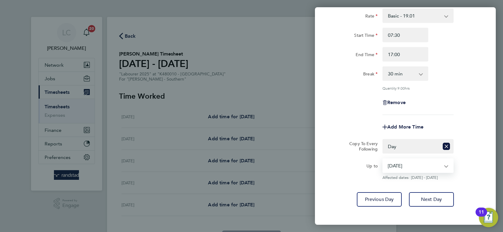
click at [383, 159] on select "[DATE] [DATE] [DATE]" at bounding box center [414, 165] width 63 height 13
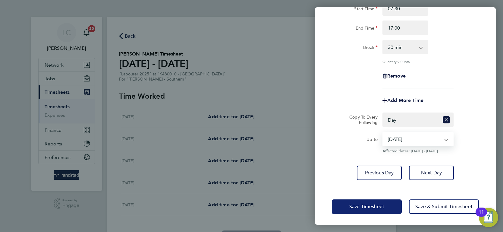
click at [370, 208] on span "Save Timesheet" at bounding box center [366, 206] width 35 height 6
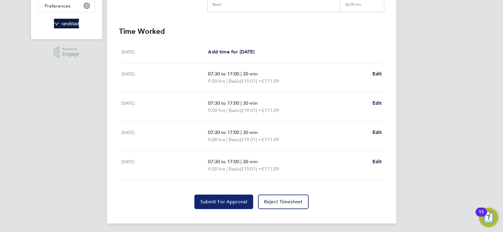
click at [229, 200] on span "Submit For Approval" at bounding box center [223, 201] width 47 height 6
